Goal: Task Accomplishment & Management: Use online tool/utility

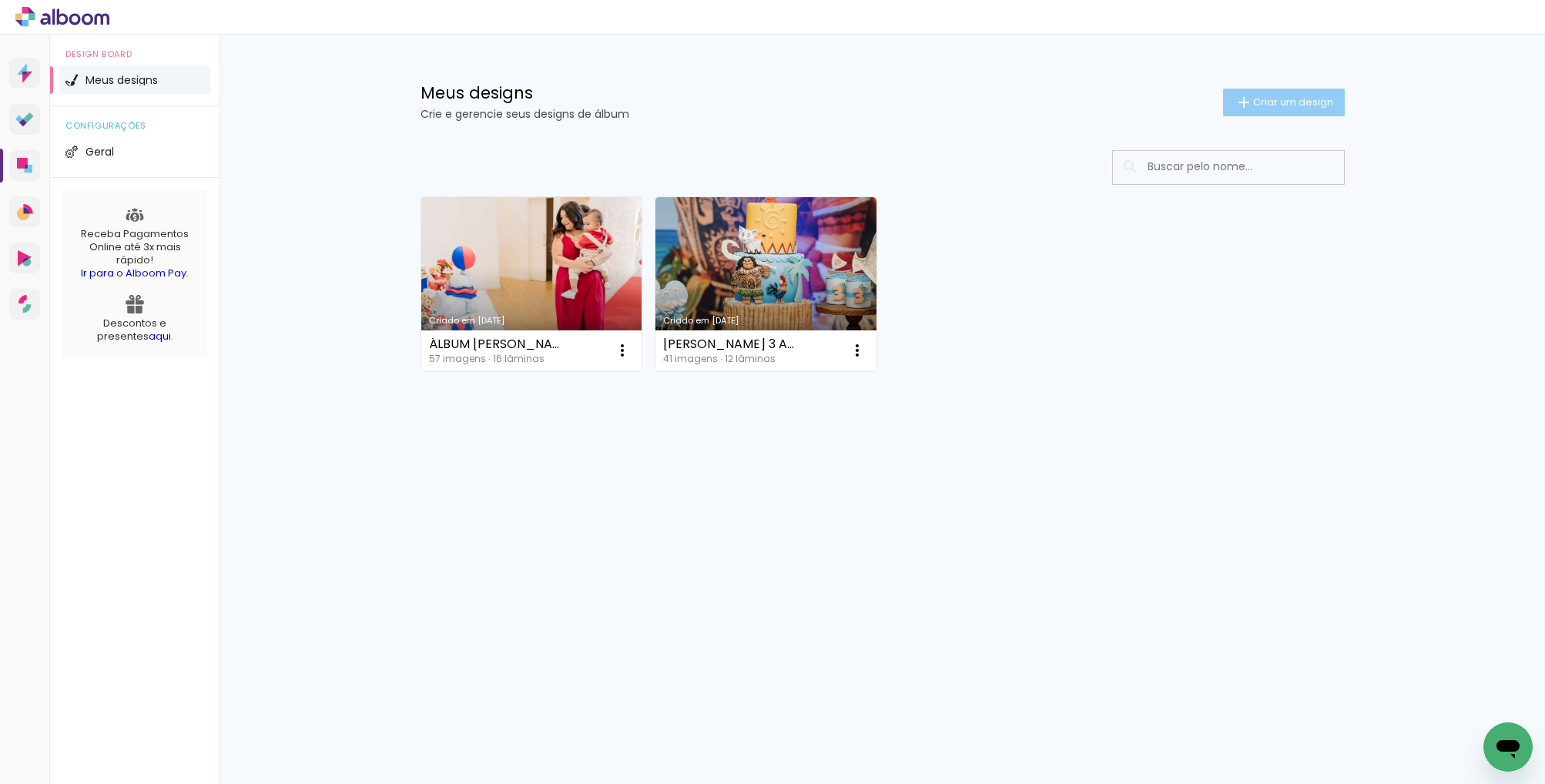
click at [1307, 98] on span "Criar um design" at bounding box center [1293, 102] width 80 height 10
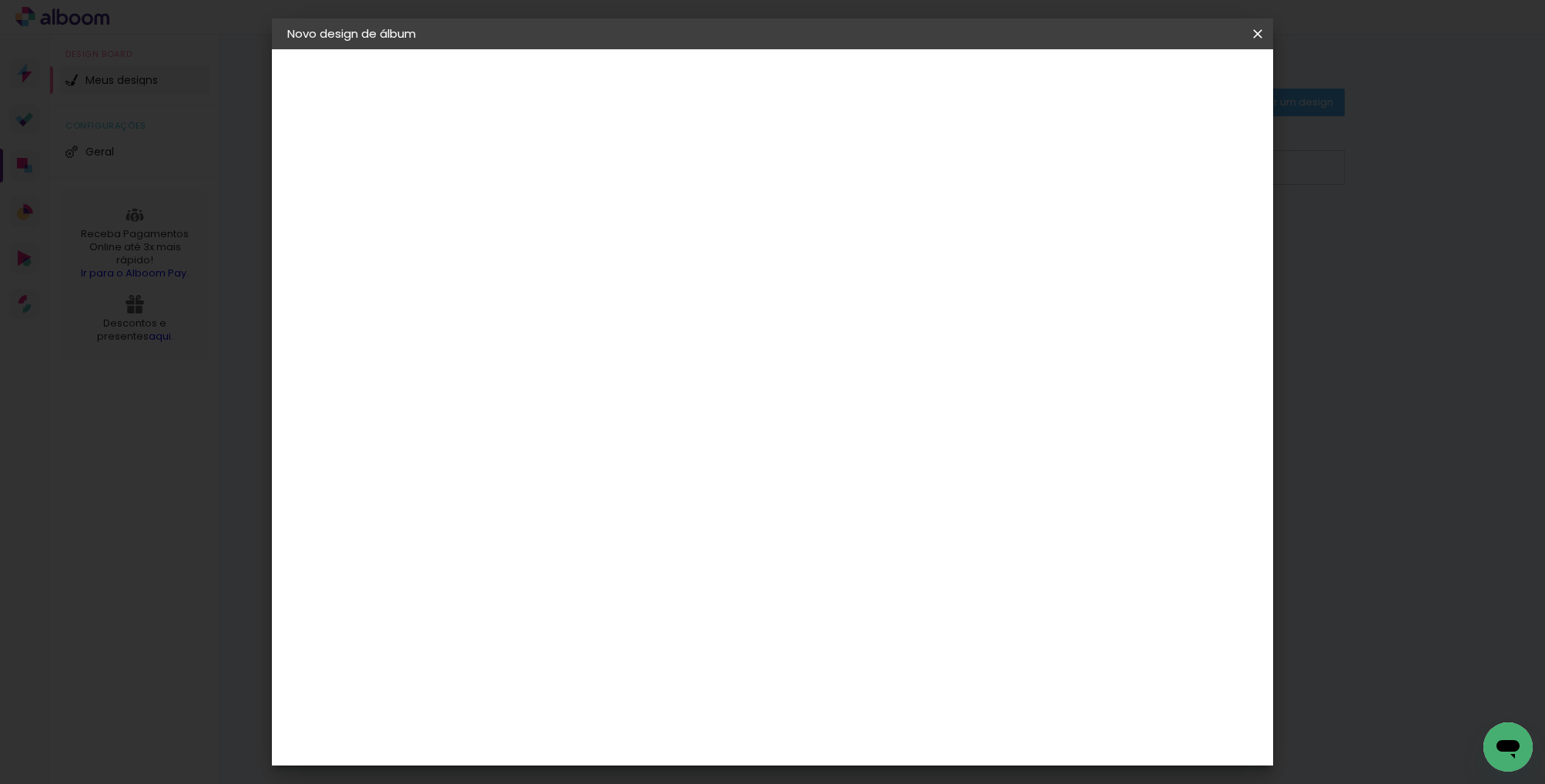
click at [539, 205] on input at bounding box center [539, 207] width 0 height 24
type input "á"
click at [1260, 34] on iron-icon at bounding box center [1257, 33] width 18 height 16
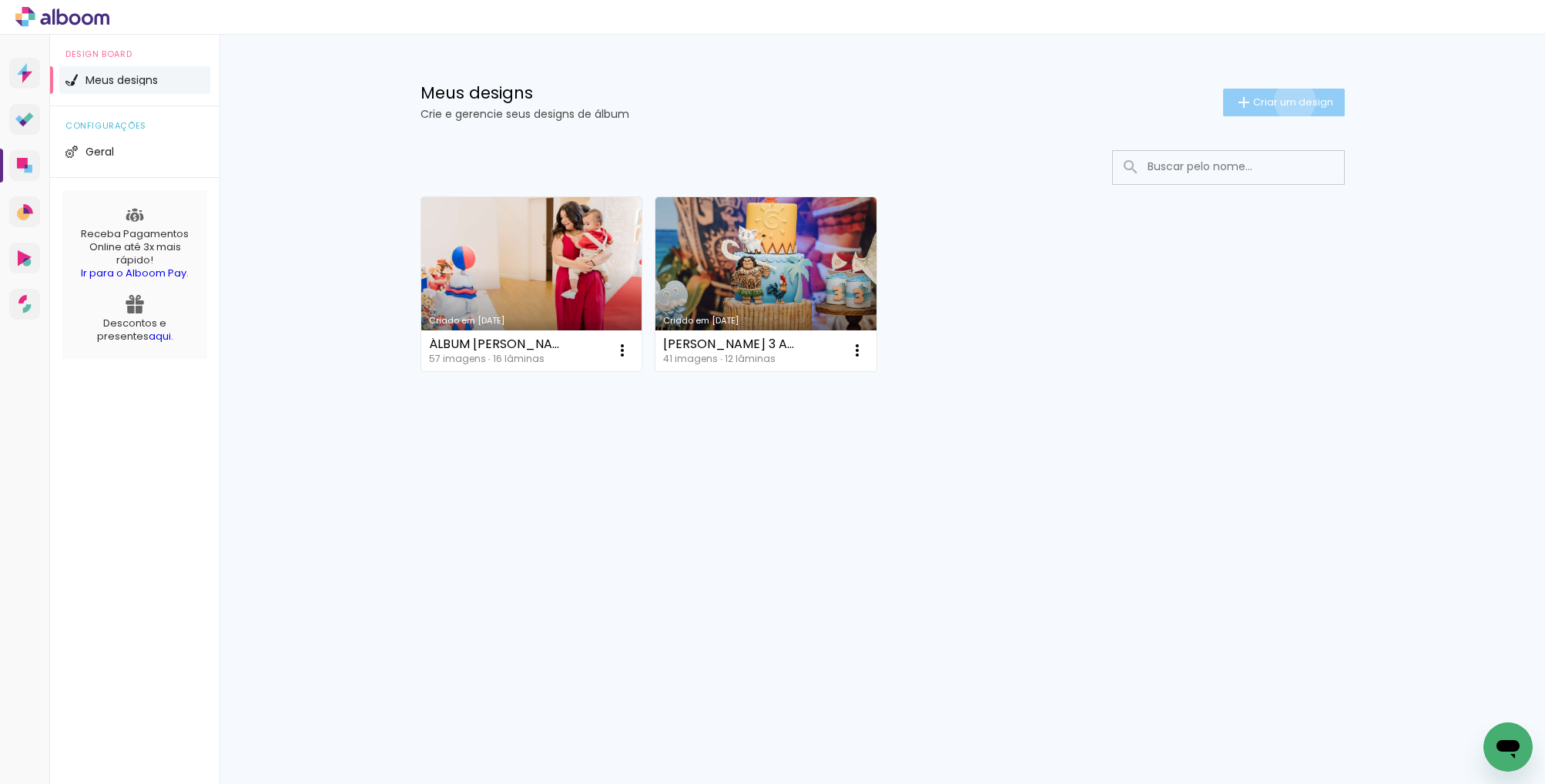
click at [1292, 101] on span "Criar um design" at bounding box center [1293, 102] width 80 height 10
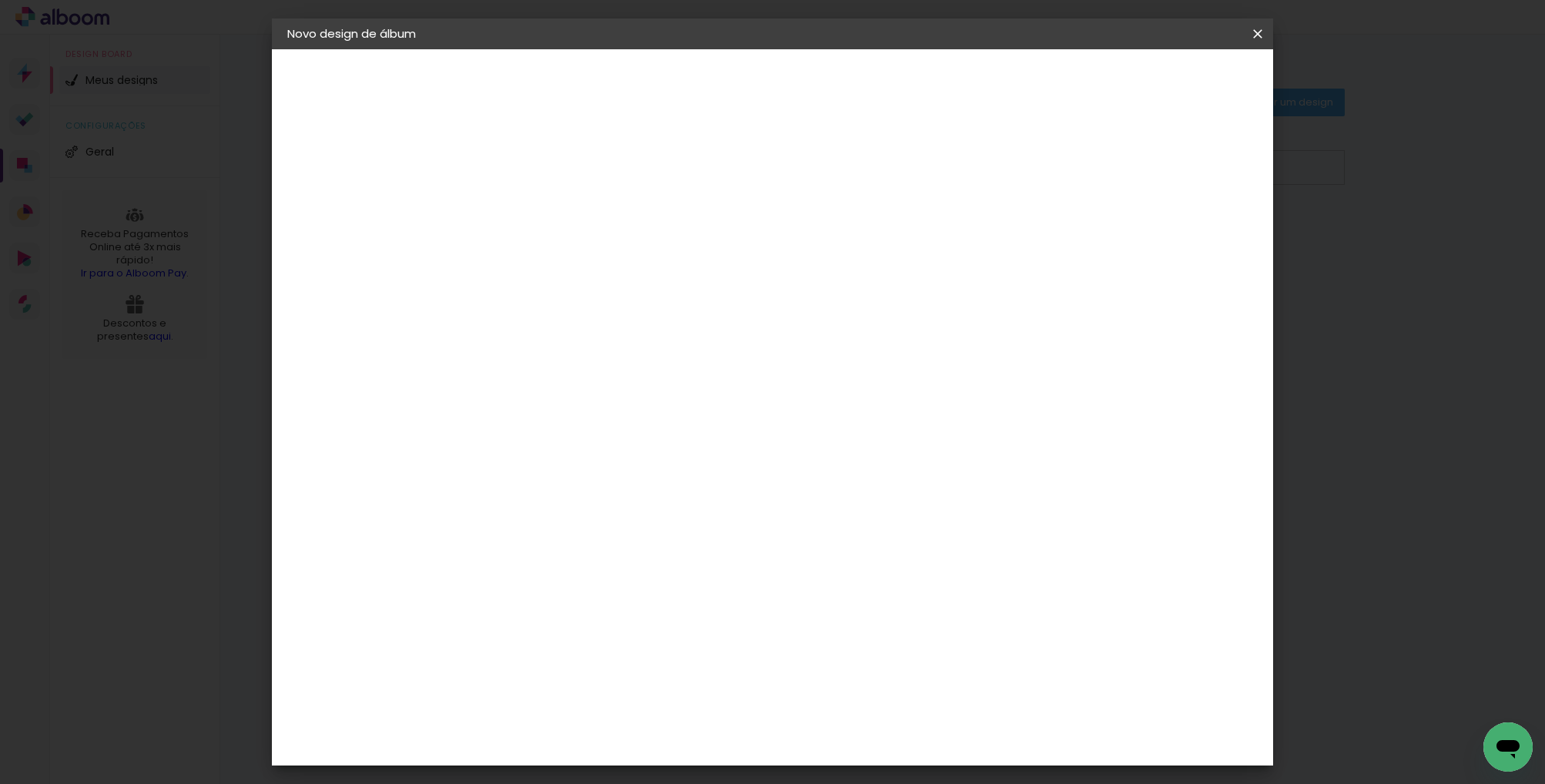
click at [539, 202] on input at bounding box center [539, 207] width 0 height 24
type input "SÍLVIO E ROZA BODAS DE OURO"
type paper-input "SÍLVIO E ROZA BODAS DE OURO"
click at [0, 0] on slot "Avançar" at bounding box center [0, 0] width 0 height 0
click at [616, 298] on input at bounding box center [578, 293] width 155 height 19
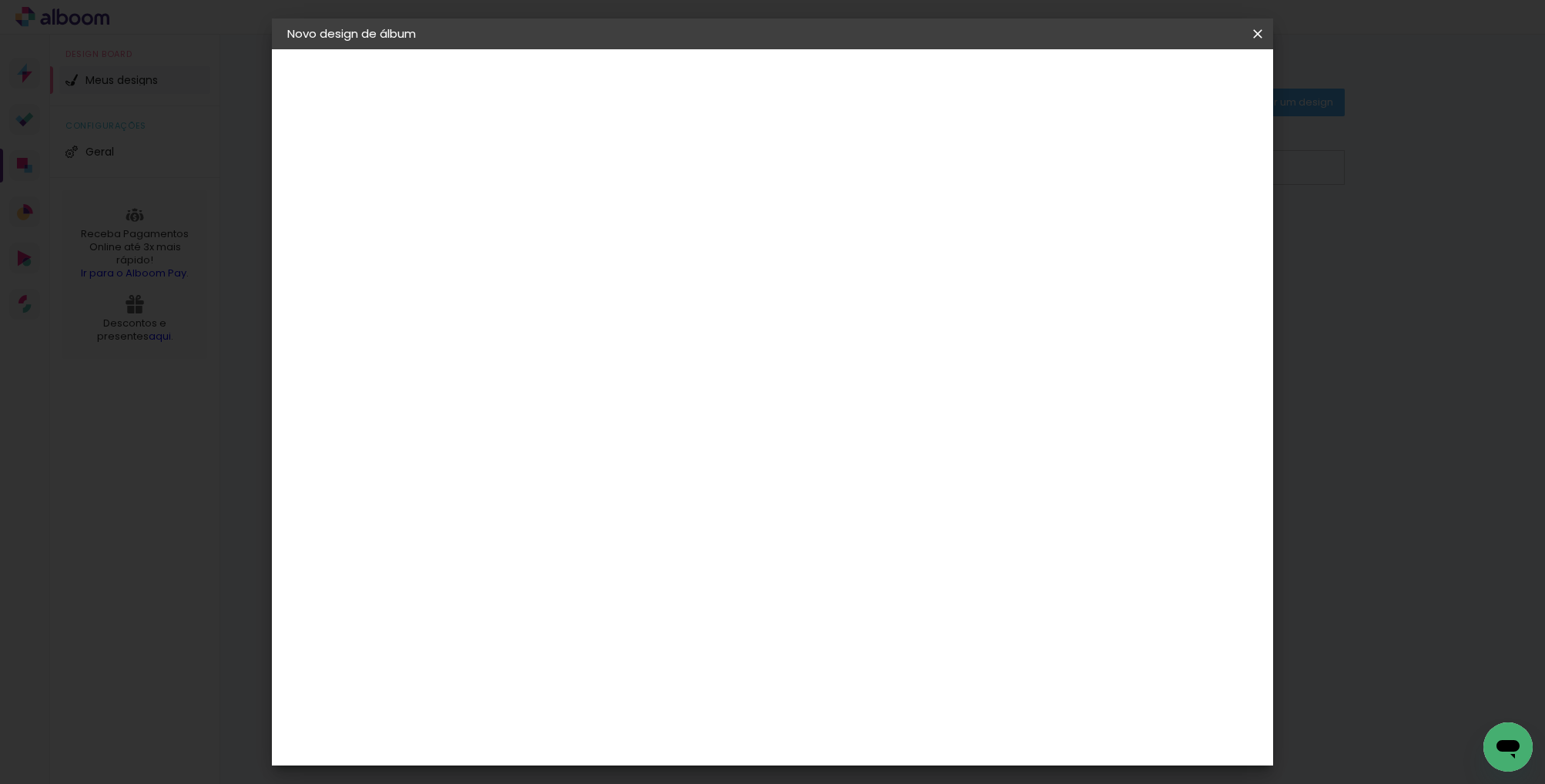
type input "VIACO"
type paper-input "VIACO"
click at [562, 351] on div "Viacolor" at bounding box center [554, 348] width 50 height 12
click at [0, 0] on slot "Avançar" at bounding box center [0, 0] width 0 height 0
click at [623, 250] on paper-input-container "Linha" at bounding box center [578, 269] width 90 height 39
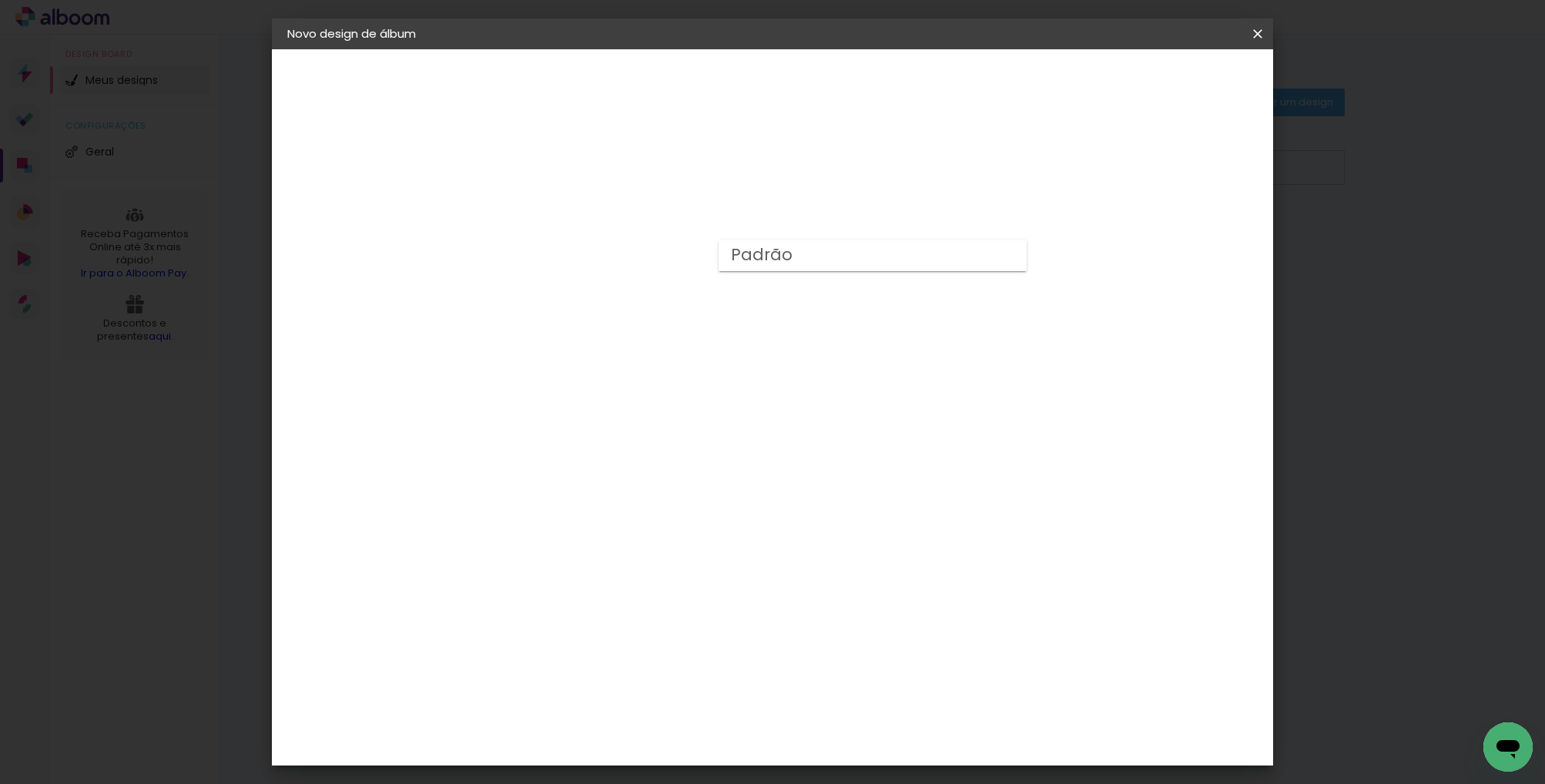
click at [0, 0] on slot "Padrão" at bounding box center [0, 0] width 0 height 0
type input "Padrão"
click at [644, 737] on span "25 × 25" at bounding box center [607, 757] width 71 height 41
click at [0, 0] on slot "Avançar" at bounding box center [0, 0] width 0 height 0
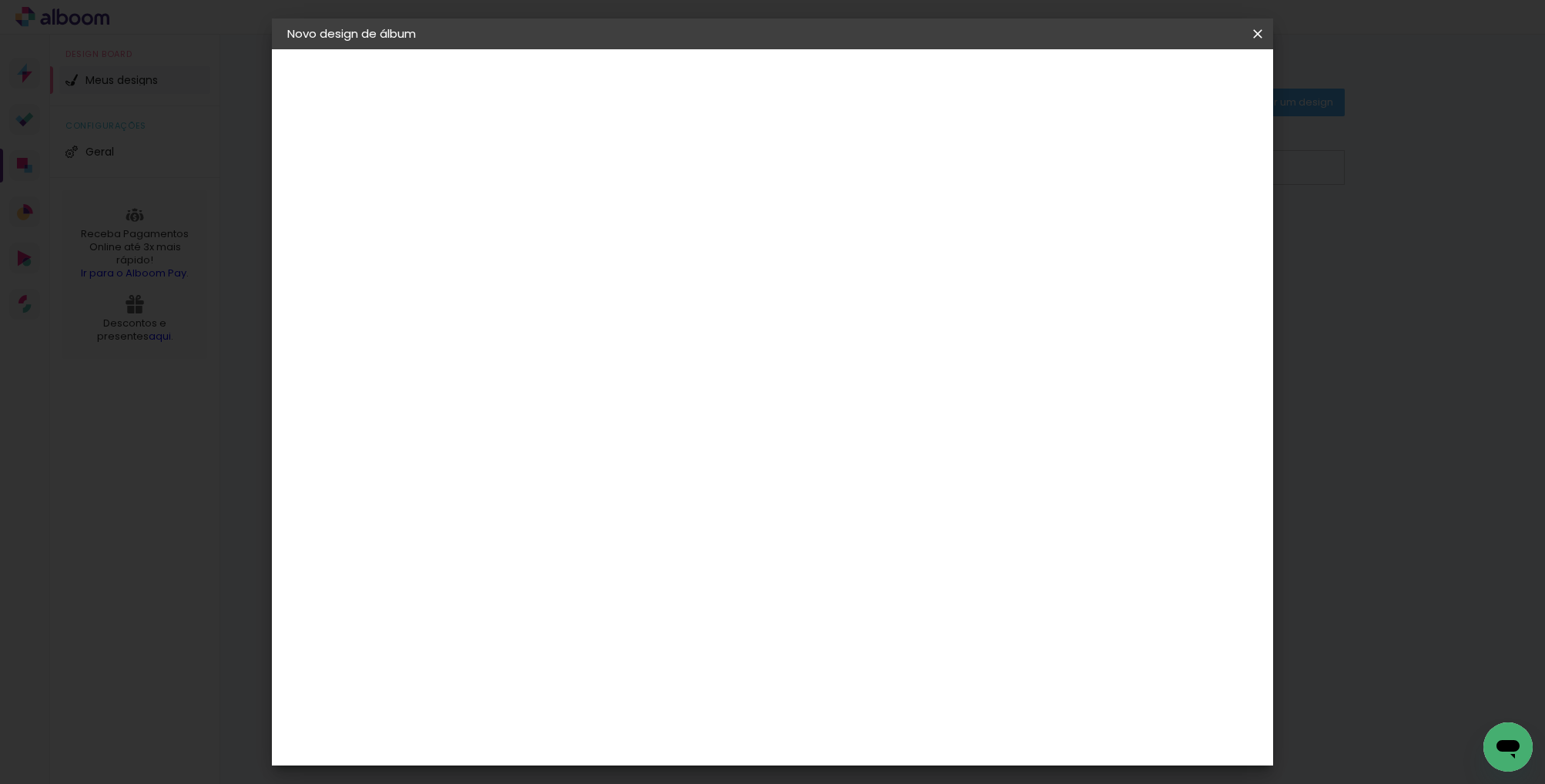
click at [1173, 83] on span "Iniciar design" at bounding box center [1138, 81] width 70 height 11
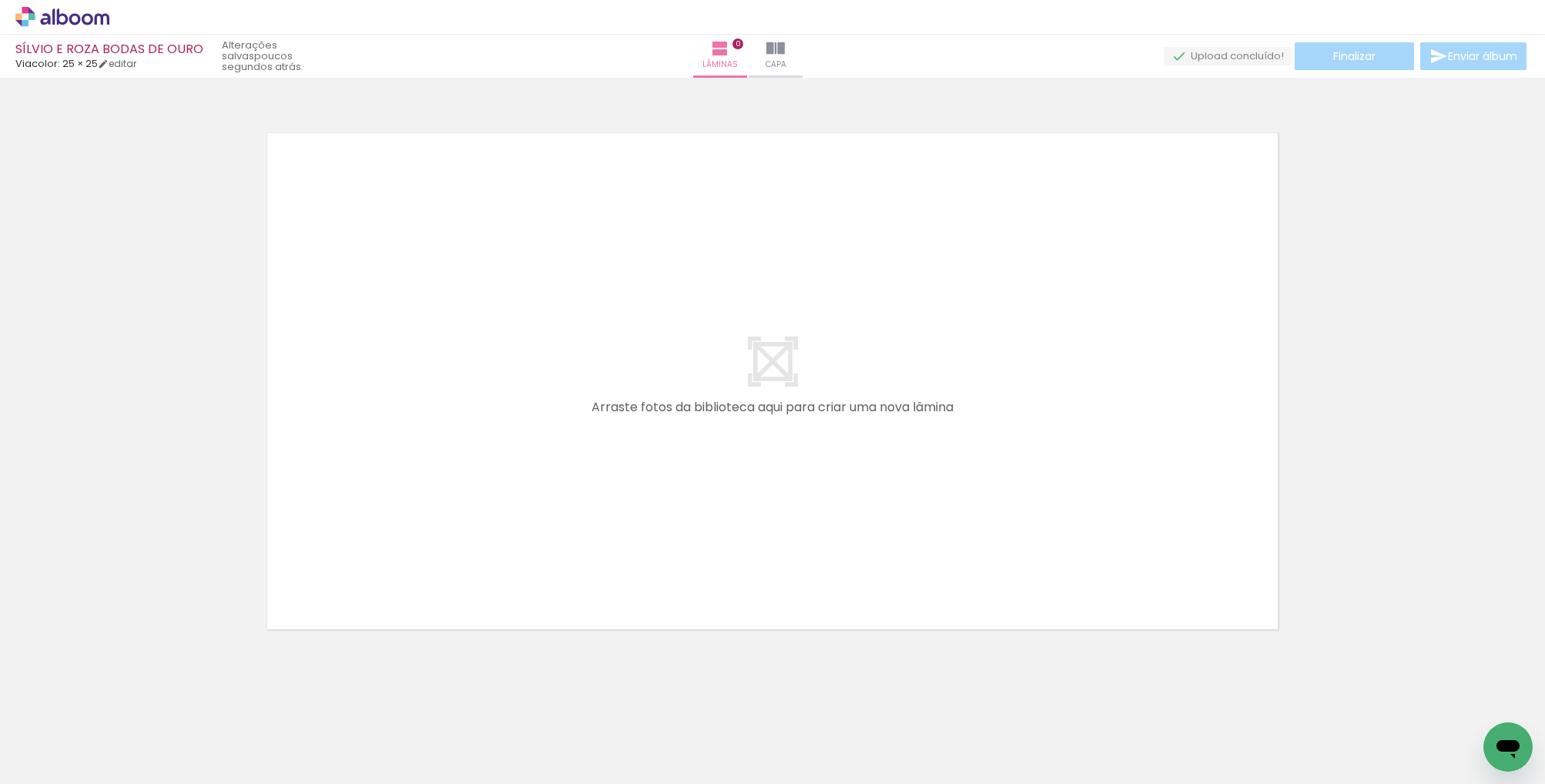
click at [154, 752] on div at bounding box center [154, 732] width 76 height 51
click at [80, 18] on icon at bounding box center [75, 18] width 11 height 11
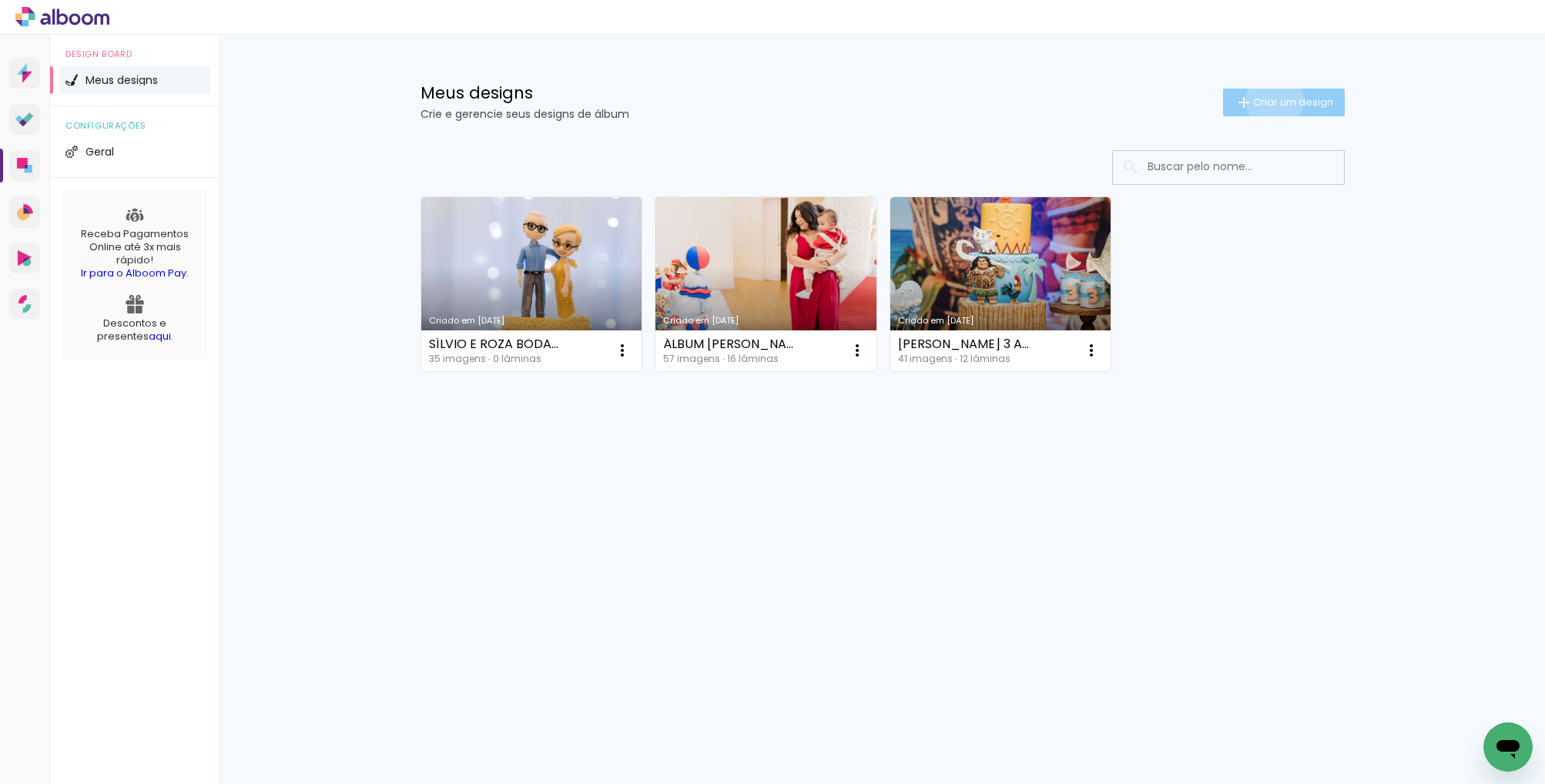
click at [1271, 100] on span "Criar um design" at bounding box center [1293, 102] width 80 height 10
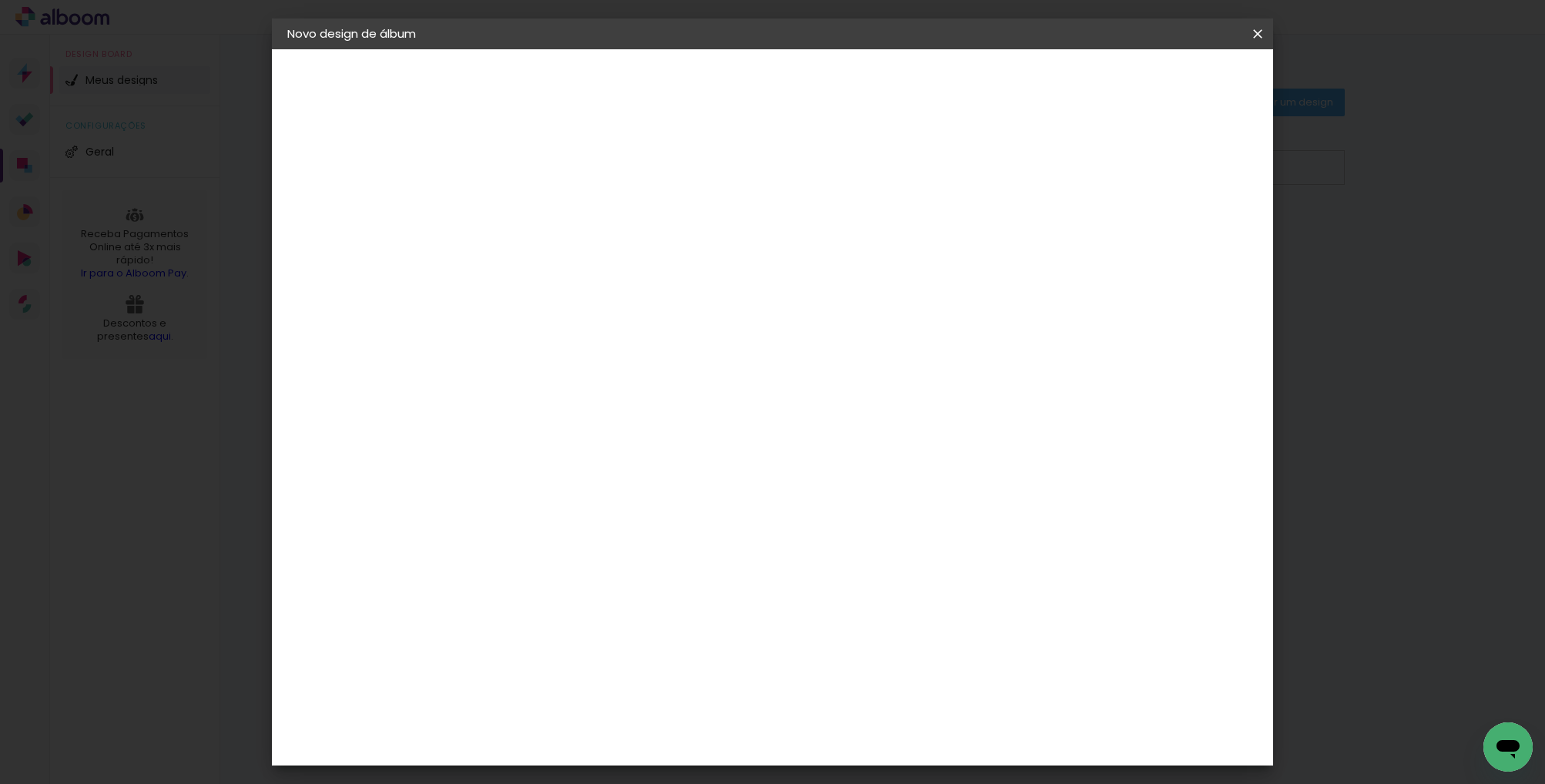
drag, startPoint x: 813, startPoint y: 196, endPoint x: 803, endPoint y: 205, distance: 13.5
click at [539, 196] on input at bounding box center [539, 207] width 0 height 24
type input "MURILO 10 ANOS"
type paper-input "MURILO 10 ANOS"
click at [0, 0] on slot "Avançar" at bounding box center [0, 0] width 0 height 0
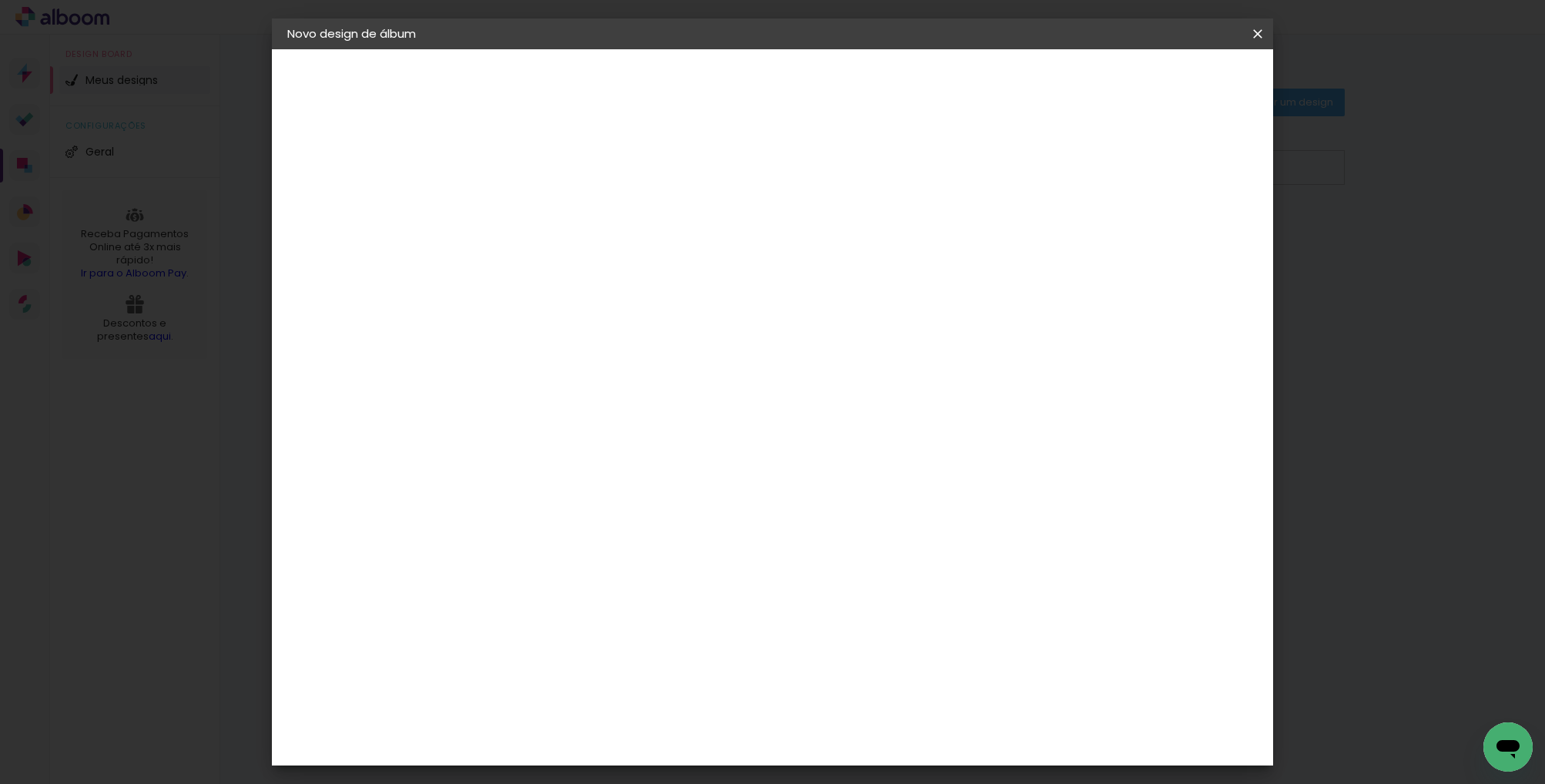
click at [656, 296] on input at bounding box center [578, 293] width 155 height 19
type input "VIACOLO"
type paper-input "VIACOLO"
click at [565, 358] on paper-item "Viacolor" at bounding box center [563, 348] width 136 height 34
click at [0, 0] on slot "Avançar" at bounding box center [0, 0] width 0 height 0
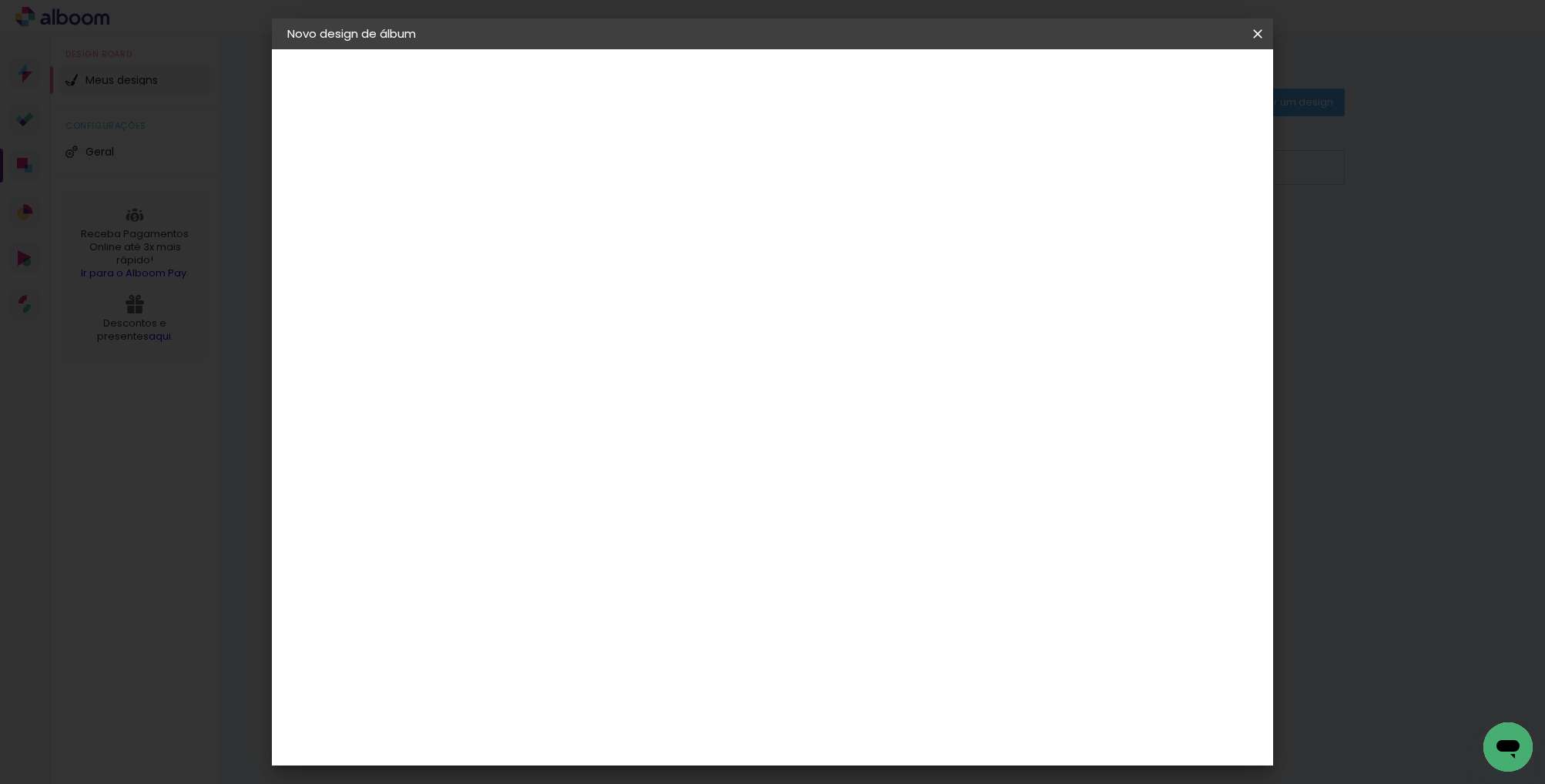
click at [599, 256] on input "text" at bounding box center [569, 268] width 60 height 24
click at [795, 251] on paper-item "Padrão" at bounding box center [872, 255] width 308 height 31
type input "Padrão"
